Goal: Information Seeking & Learning: Compare options

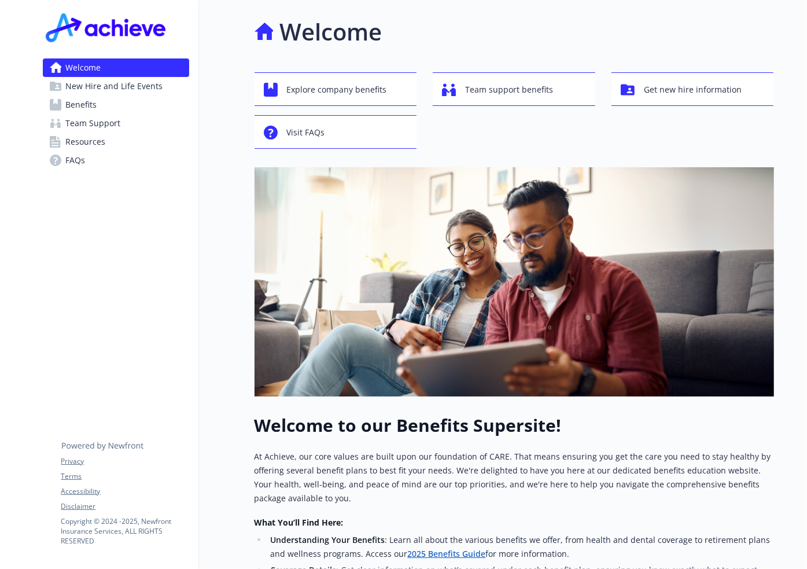
click at [87, 107] on span "Benefits" at bounding box center [81, 104] width 31 height 19
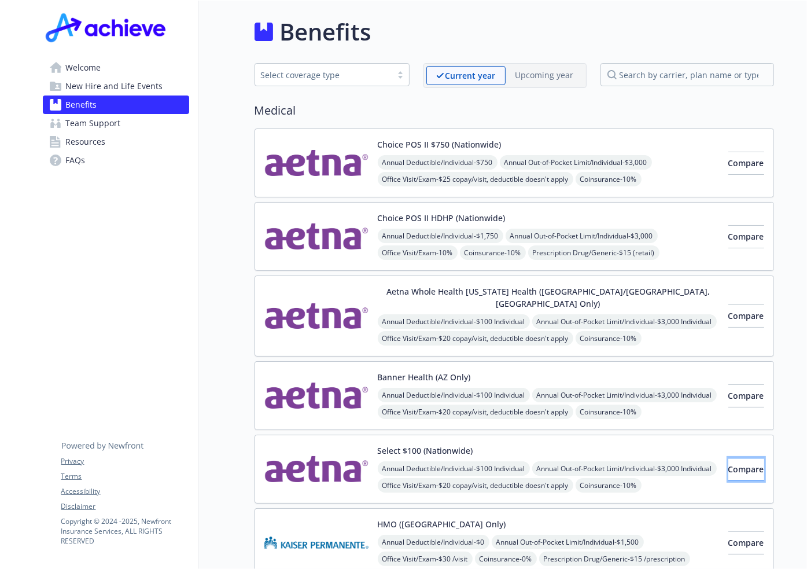
click at [728, 463] on span "Compare" at bounding box center [746, 468] width 36 height 11
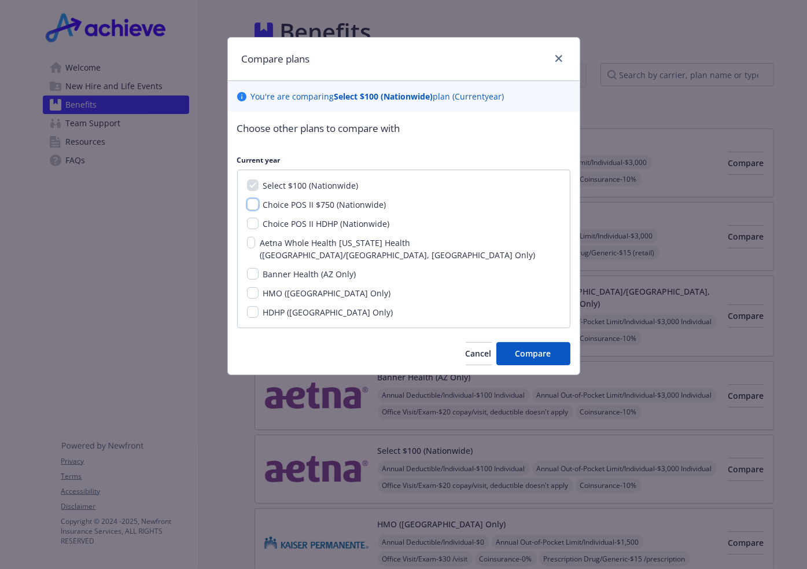
click at [252, 203] on input "Choice POS II $750 (Nationwide)" at bounding box center [253, 204] width 12 height 12
checkbox input "true"
click at [553, 345] on button "Compare" at bounding box center [533, 353] width 74 height 23
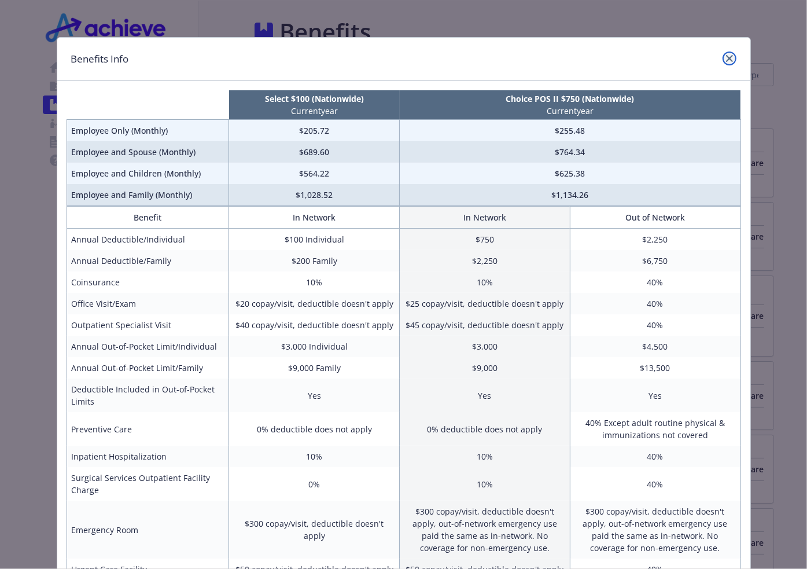
click at [725, 54] on link "close" at bounding box center [730, 58] width 14 height 14
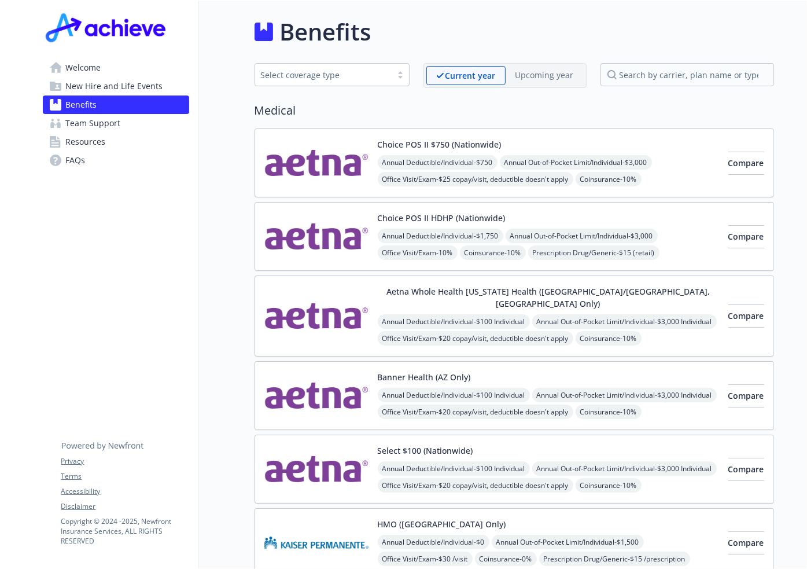
click at [316, 444] on img at bounding box center [316, 468] width 104 height 49
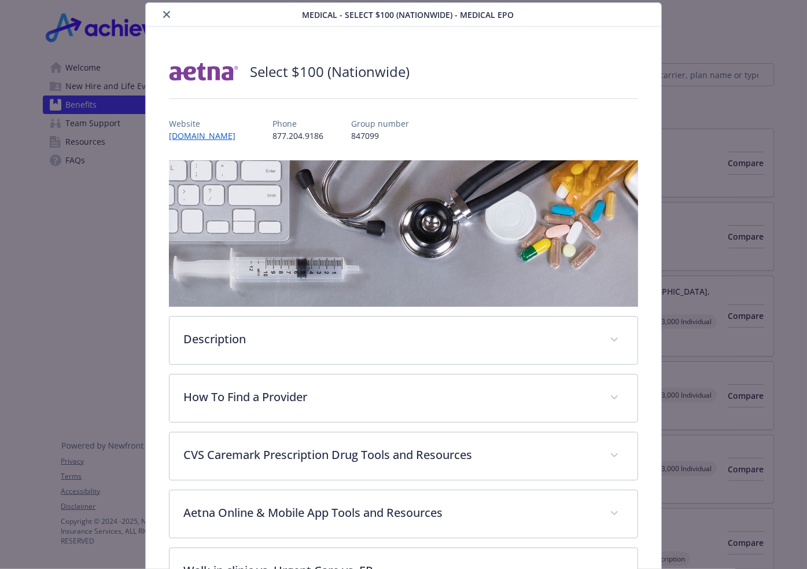
scroll to position [93, 0]
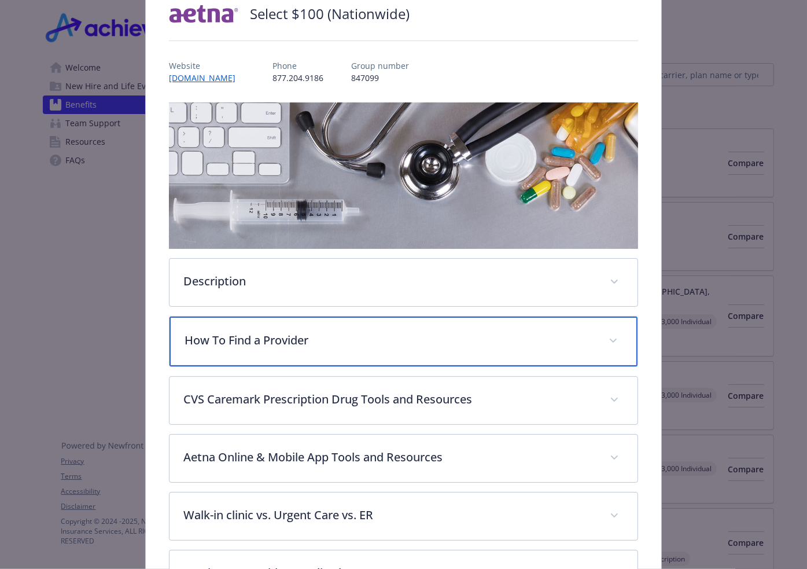
click at [507, 339] on p "How To Find a Provider" at bounding box center [390, 340] width 410 height 17
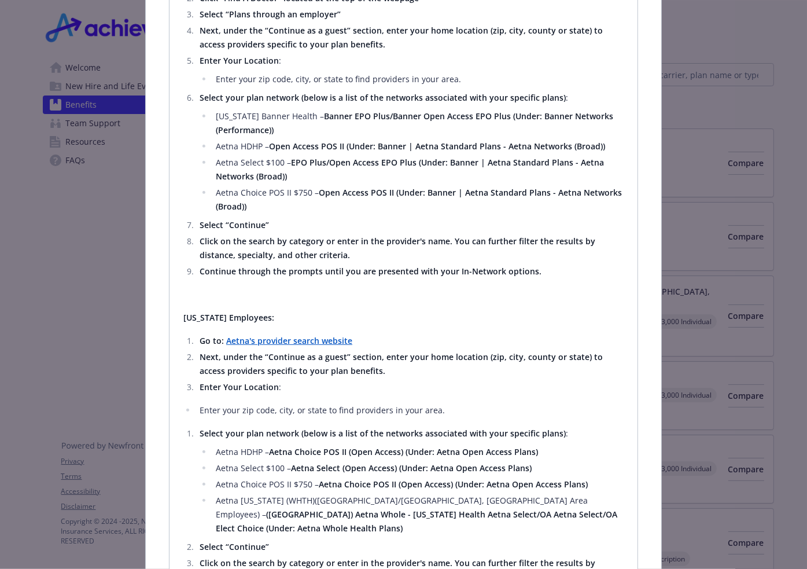
scroll to position [553, 0]
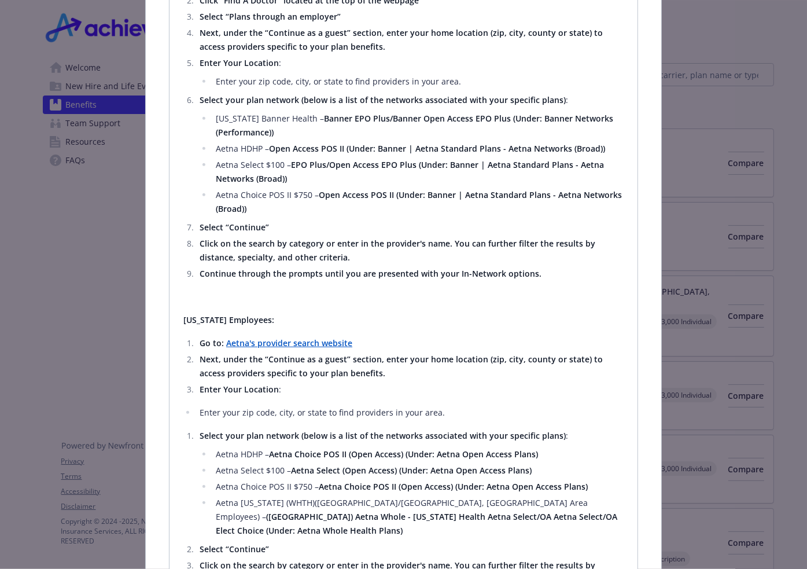
click at [273, 340] on strong "Aetna's provider search website" at bounding box center [289, 342] width 126 height 11
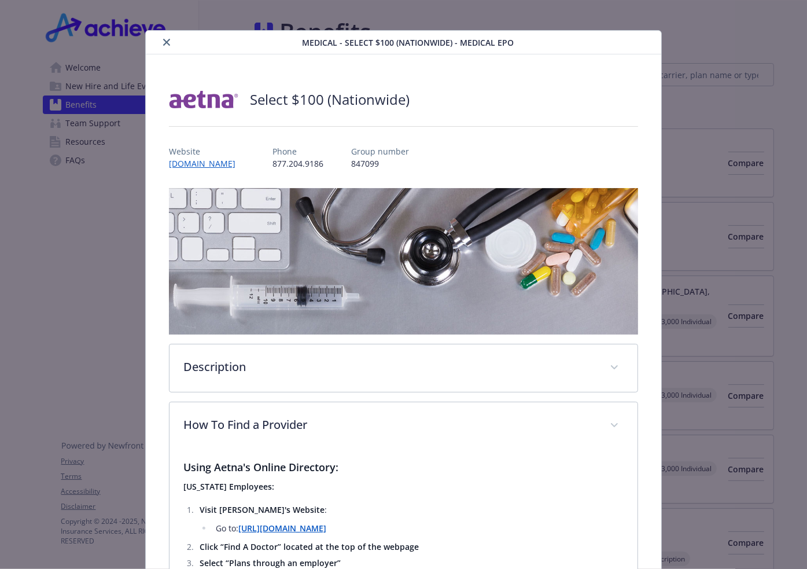
scroll to position [0, 0]
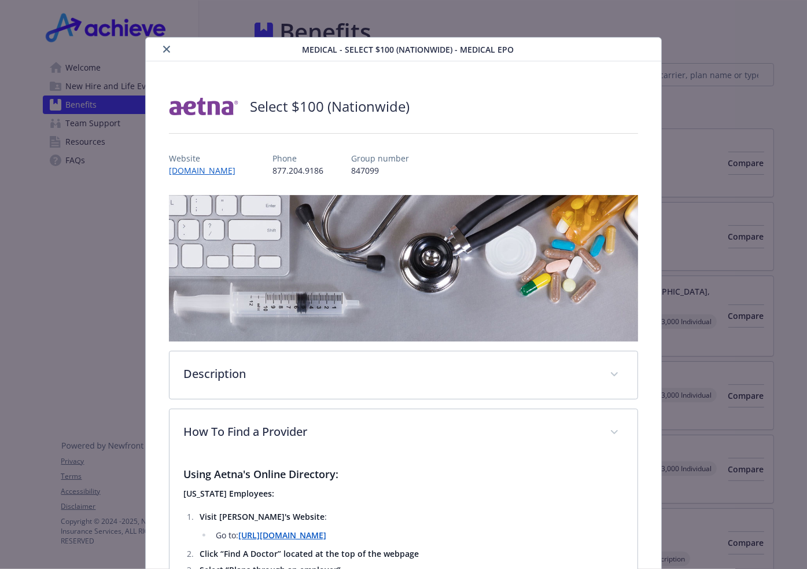
click at [164, 46] on icon "close" at bounding box center [166, 49] width 7 height 7
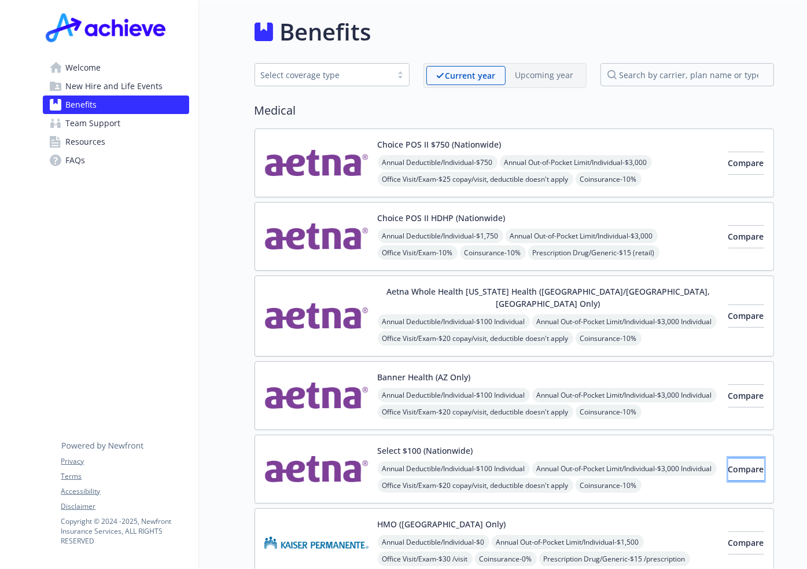
click at [730, 463] on span "Compare" at bounding box center [746, 468] width 36 height 11
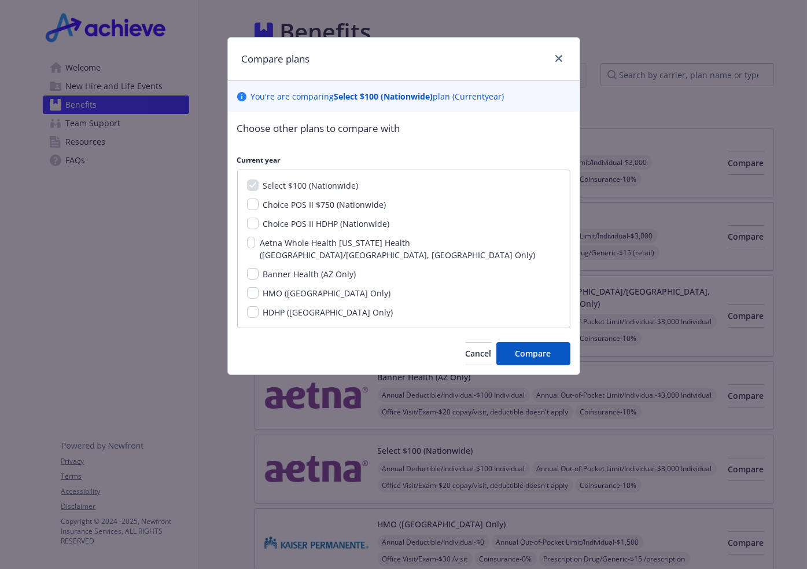
click at [285, 203] on span "Choice POS II $750 (Nationwide)" at bounding box center [324, 204] width 123 height 11
click at [259, 203] on input "Choice POS II $750 (Nationwide)" at bounding box center [253, 204] width 12 height 12
checkbox input "true"
click at [542, 348] on span "Compare" at bounding box center [533, 353] width 36 height 11
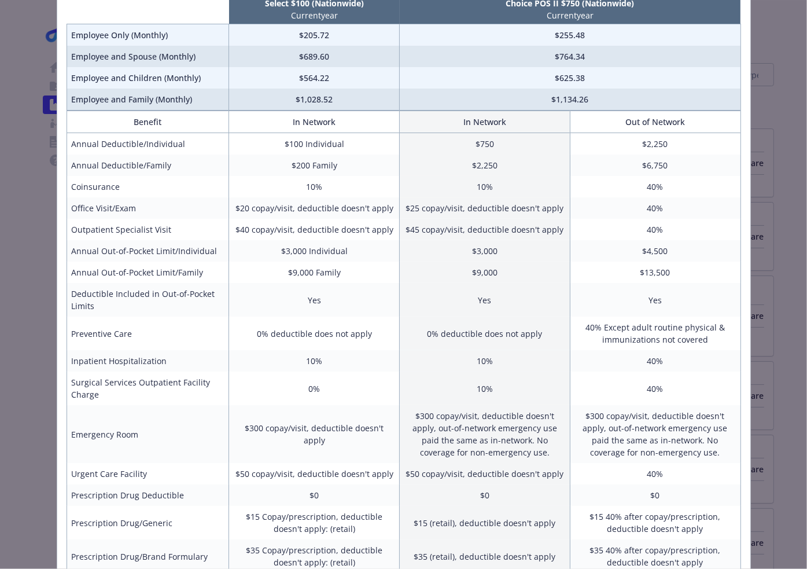
scroll to position [116, 0]
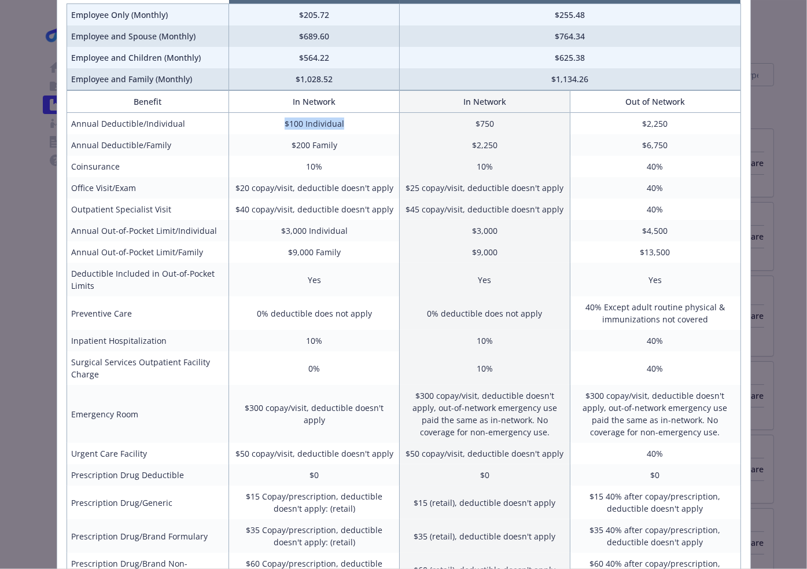
drag, startPoint x: 275, startPoint y: 124, endPoint x: 362, endPoint y: 127, distance: 86.2
click at [362, 127] on td "$100 Individual" at bounding box center [314, 124] width 171 height 22
drag, startPoint x: 474, startPoint y: 125, endPoint x: 509, endPoint y: 125, distance: 34.7
click at [509, 125] on td "$750" at bounding box center [485, 124] width 171 height 22
drag, startPoint x: 266, startPoint y: 124, endPoint x: 339, endPoint y: 126, distance: 72.9
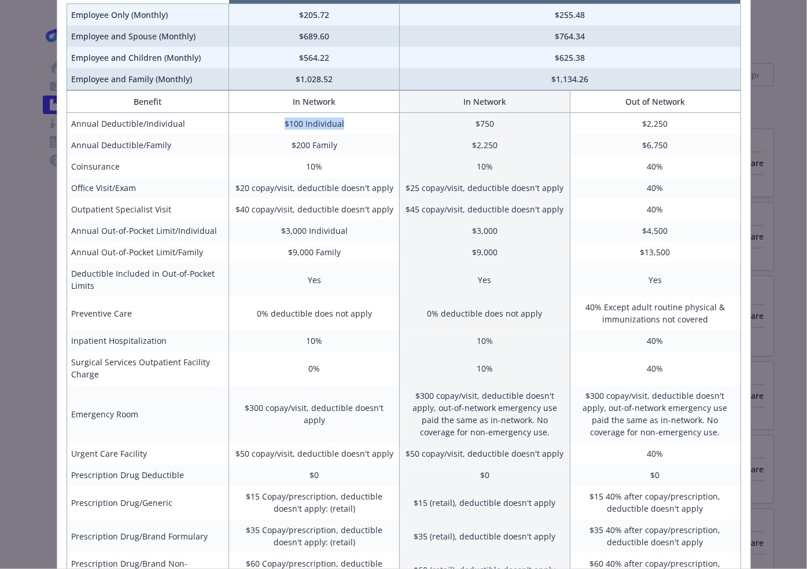
click at [339, 126] on td "$100 Individual" at bounding box center [314, 124] width 171 height 22
drag, startPoint x: 277, startPoint y: 170, endPoint x: 427, endPoint y: 189, distance: 151.1
click at [487, 168] on tr "Coinsurance 10% 10% 40%" at bounding box center [404, 166] width 674 height 21
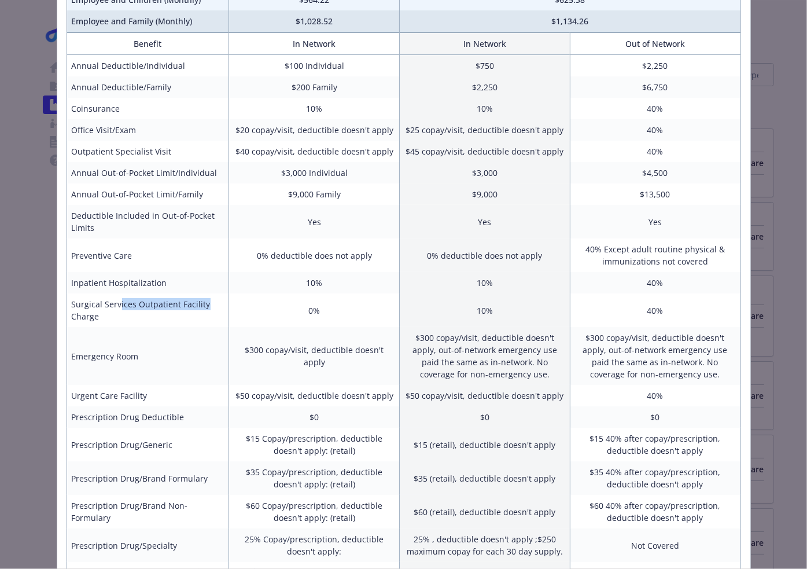
drag, startPoint x: 113, startPoint y: 301, endPoint x: 200, endPoint y: 304, distance: 86.8
click at [200, 304] on td "Surgical Services Outpatient Facility Charge" at bounding box center [148, 310] width 163 height 34
drag, startPoint x: 305, startPoint y: 311, endPoint x: 325, endPoint y: 312, distance: 19.7
click at [325, 312] on td "0%" at bounding box center [314, 310] width 171 height 34
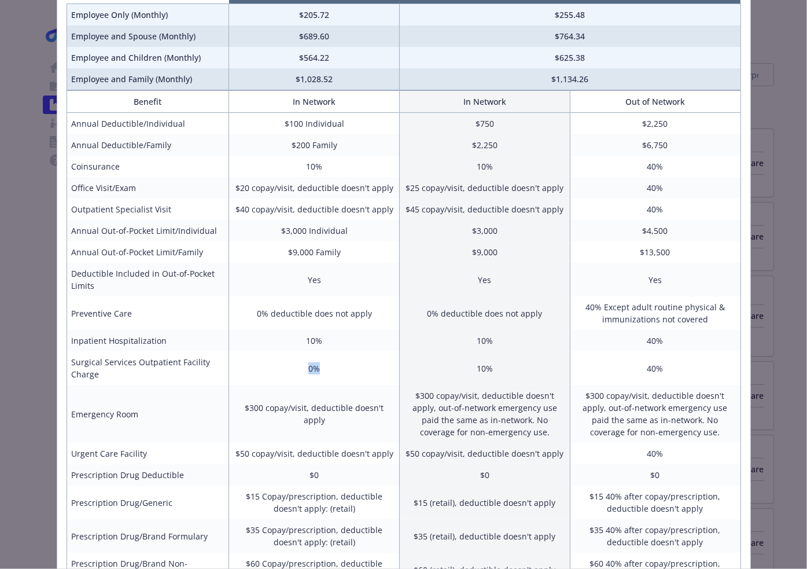
click at [333, 367] on td "0%" at bounding box center [314, 368] width 171 height 34
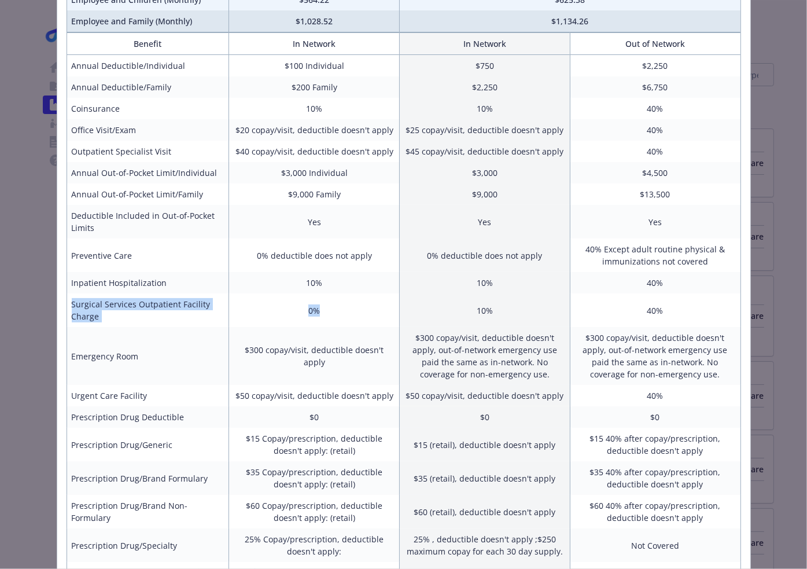
drag, startPoint x: 69, startPoint y: 301, endPoint x: 341, endPoint y: 310, distance: 272.7
click at [342, 308] on tr "Surgical Services Outpatient Facility Charge 0% 10% 40%" at bounding box center [404, 310] width 674 height 34
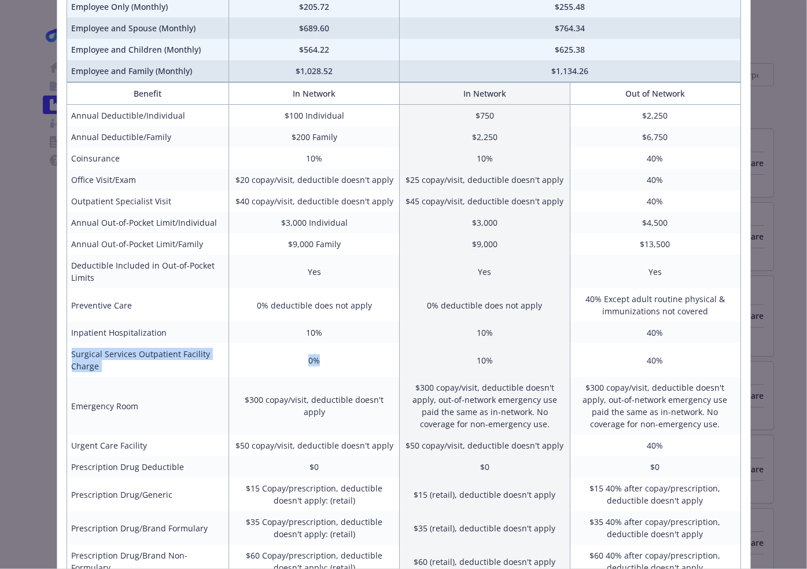
scroll to position [113, 0]
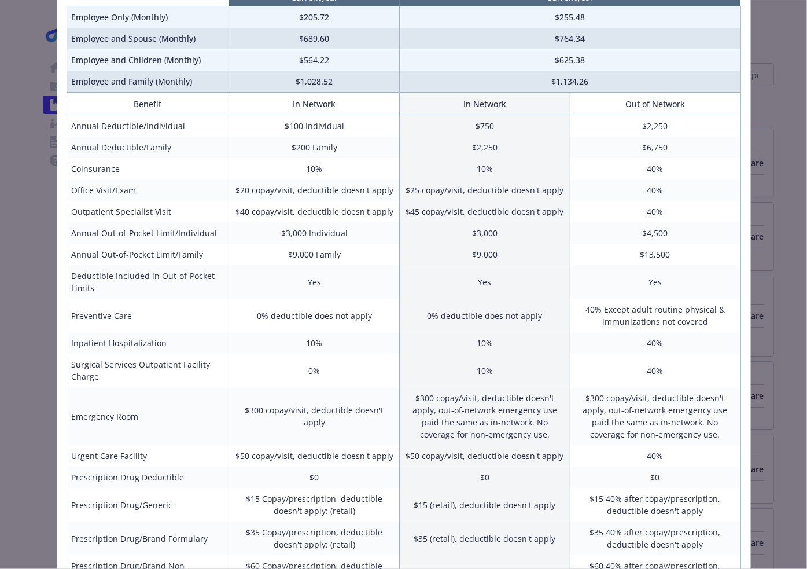
click at [400, 400] on td "$300 copay/visit, deductible doesn't apply, out-of-network emergency use paid t…" at bounding box center [485, 416] width 171 height 58
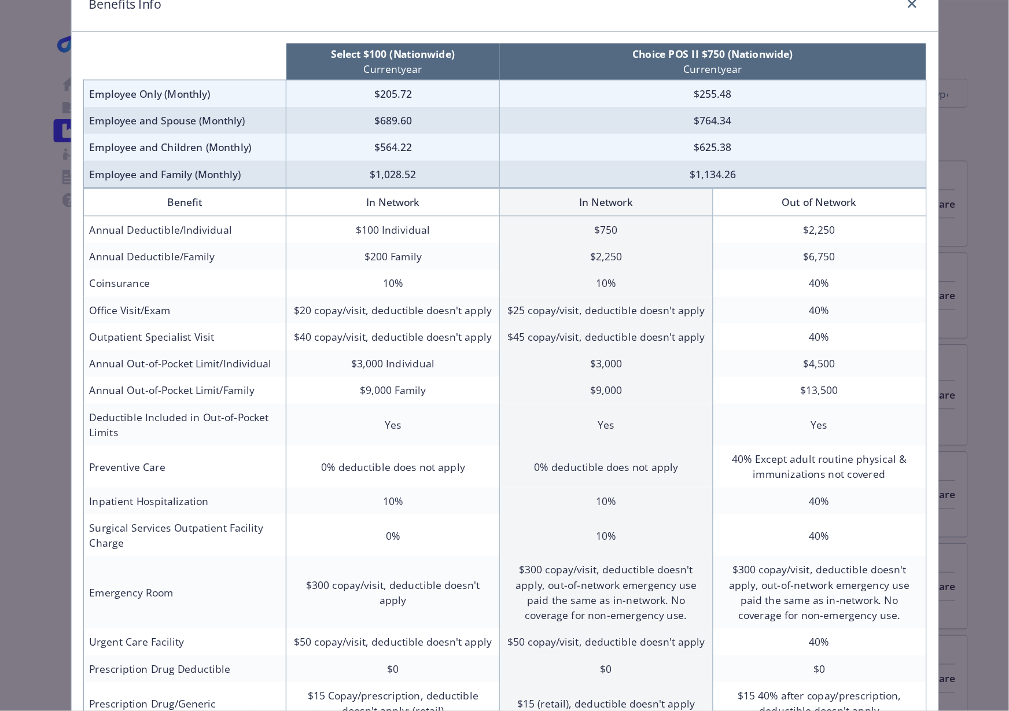
scroll to position [0, 0]
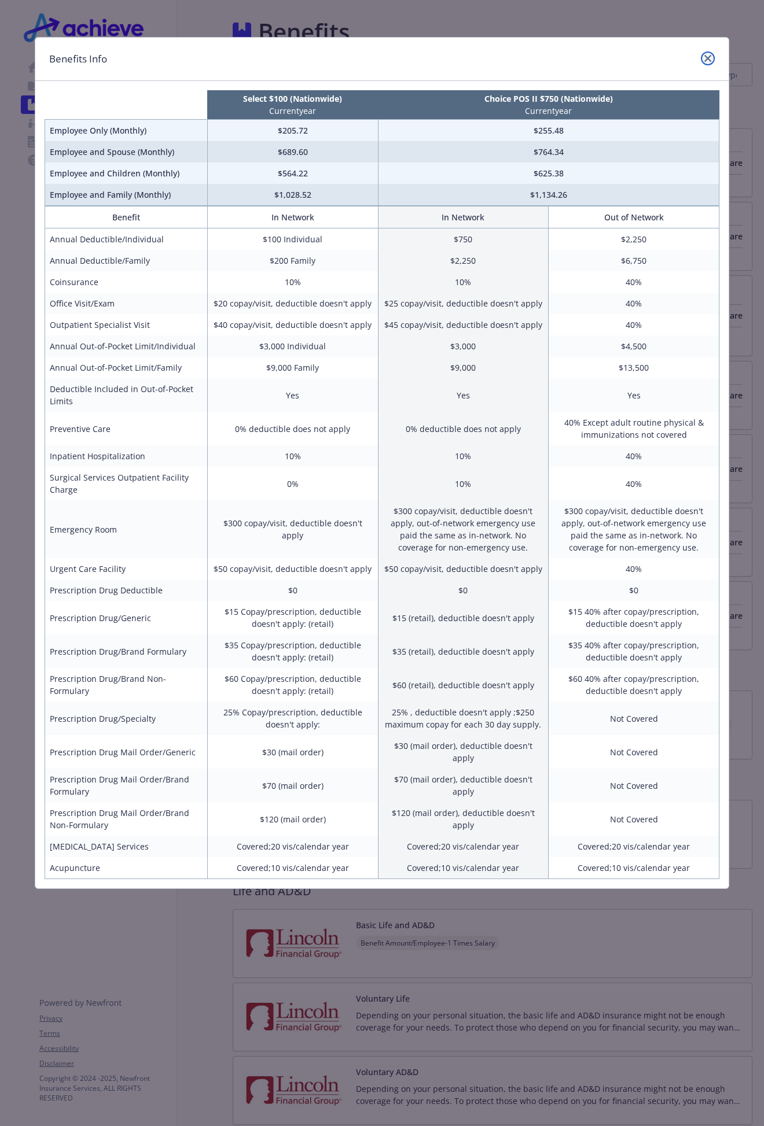
click at [708, 56] on icon "close" at bounding box center [707, 58] width 7 height 7
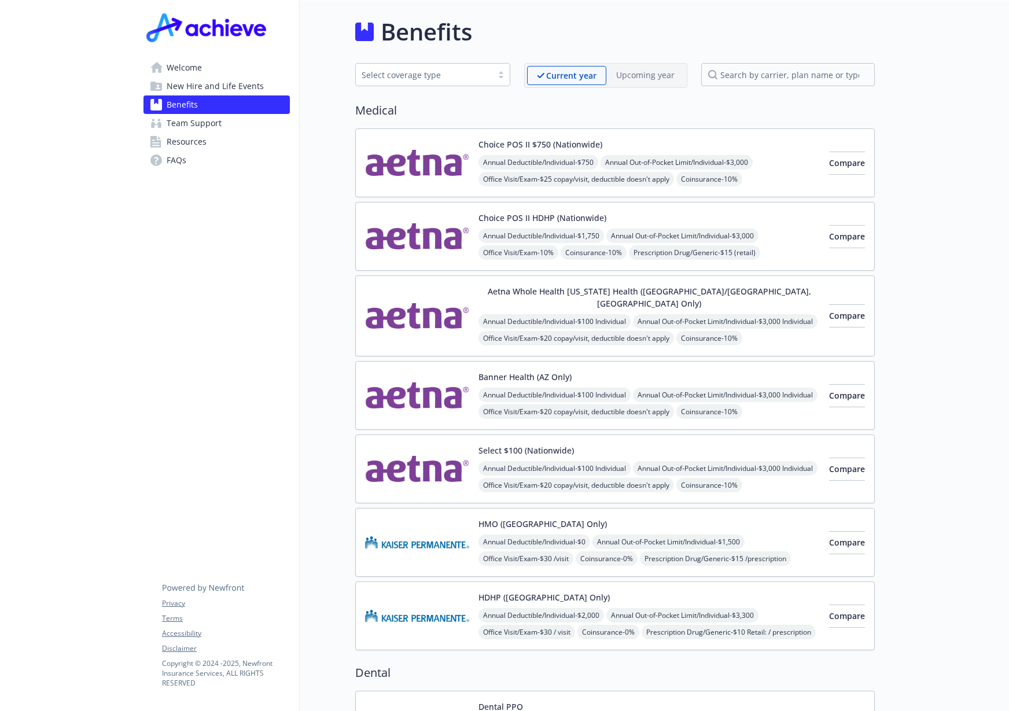
drag, startPoint x: 158, startPoint y: 341, endPoint x: 51, endPoint y: 355, distance: 107.4
